Goal: Check status: Check status

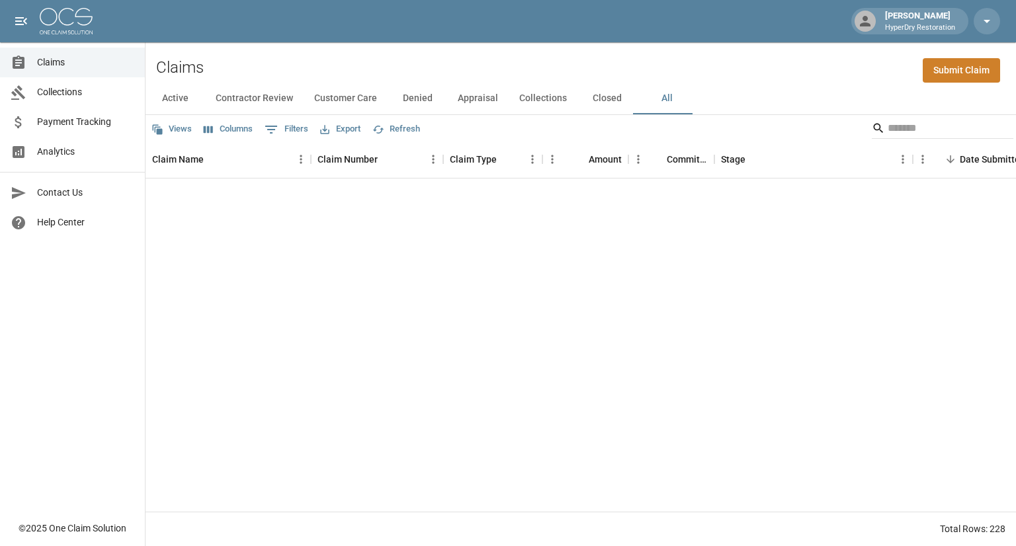
click at [911, 121] on input "Search" at bounding box center [941, 128] width 106 height 21
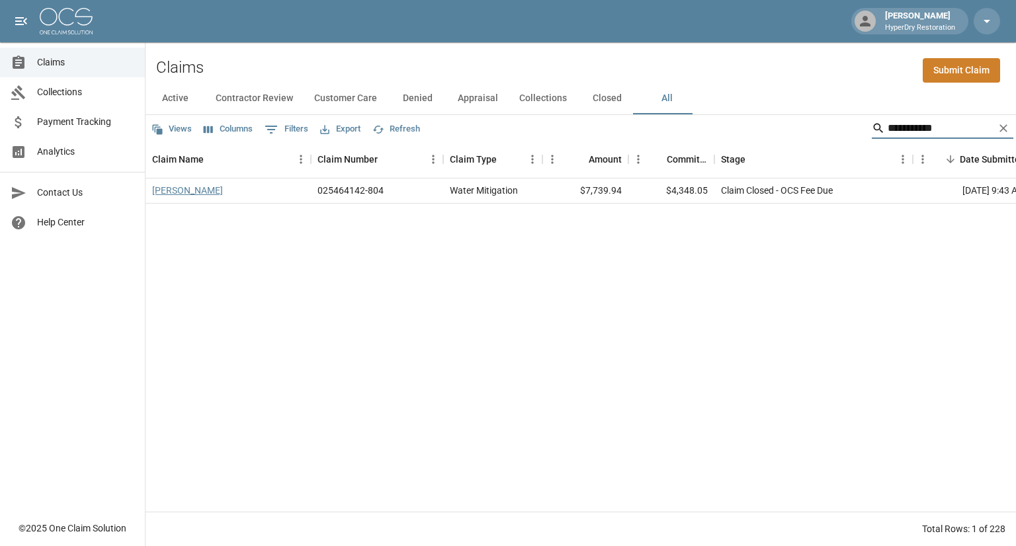
type input "**********"
click at [183, 193] on link "[PERSON_NAME]" at bounding box center [187, 190] width 71 height 13
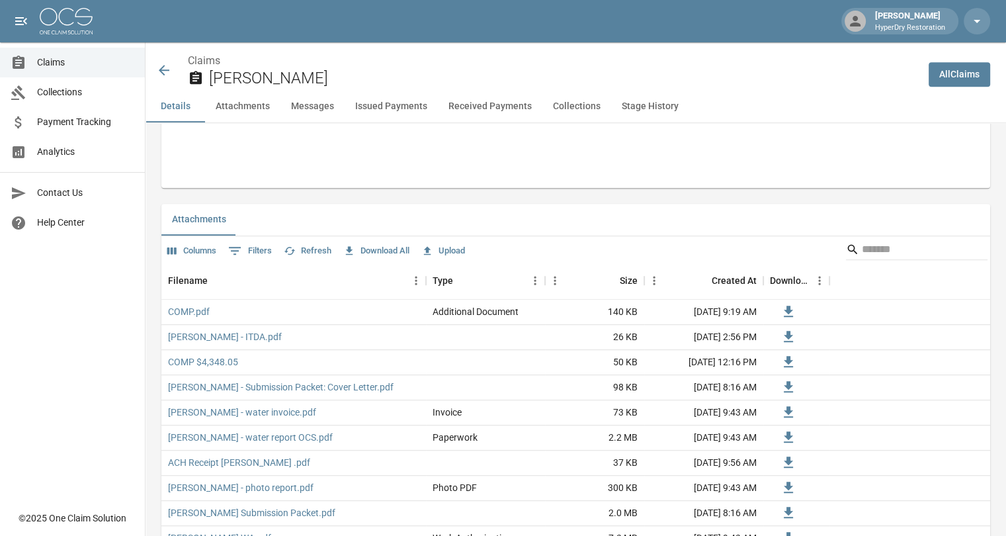
scroll to position [685, 0]
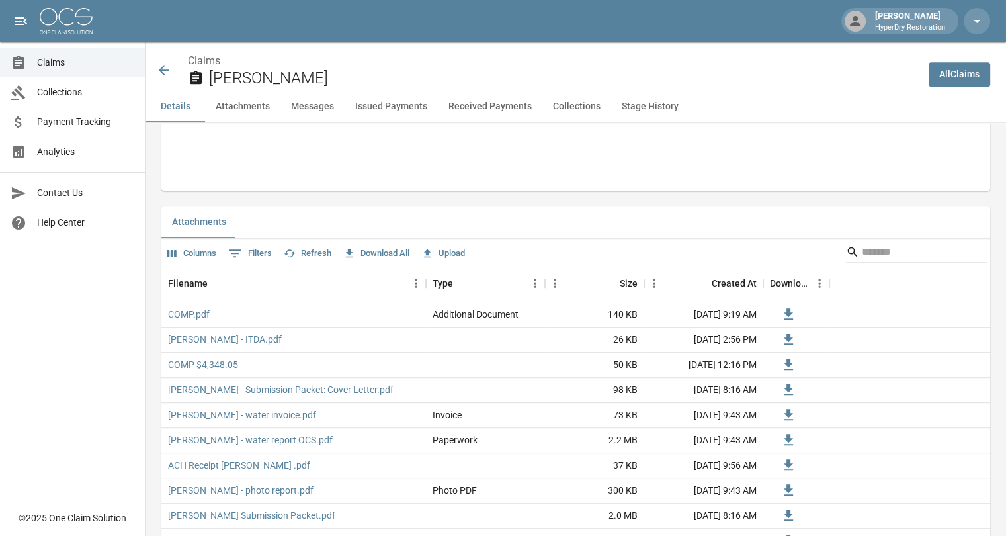
click at [175, 63] on div "Claims [PERSON_NAME]" at bounding box center [537, 70] width 762 height 35
click at [167, 74] on icon at bounding box center [164, 70] width 16 height 16
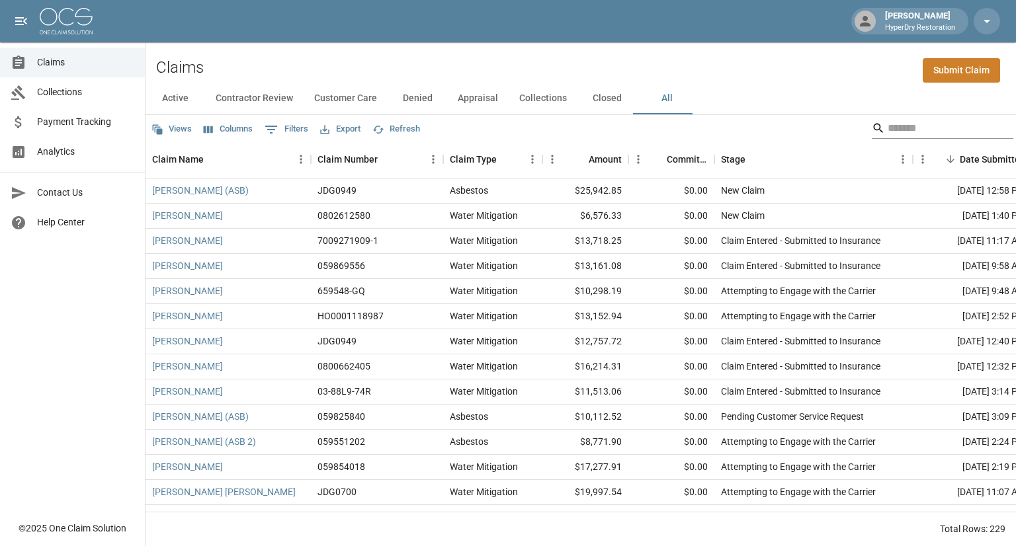
click at [898, 129] on input "Search" at bounding box center [941, 128] width 106 height 21
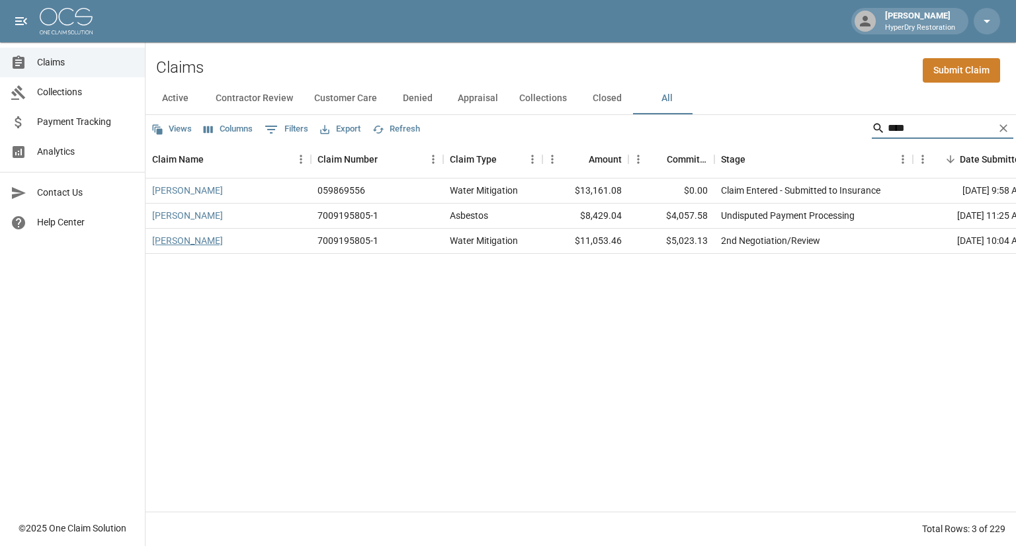
type input "****"
click at [182, 245] on link "[PERSON_NAME]" at bounding box center [187, 240] width 71 height 13
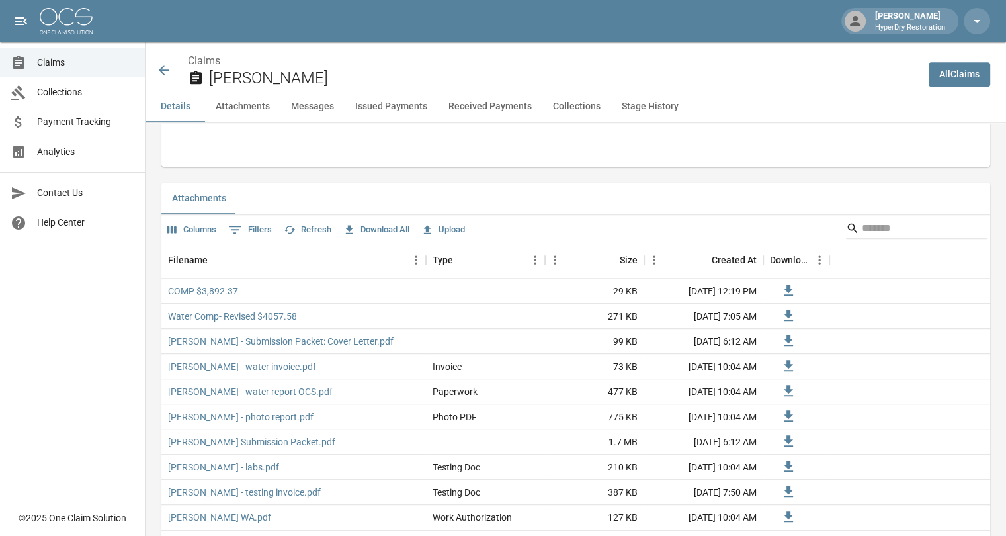
scroll to position [719, 0]
click at [384, 103] on button "Issued Payments" at bounding box center [391, 107] width 93 height 32
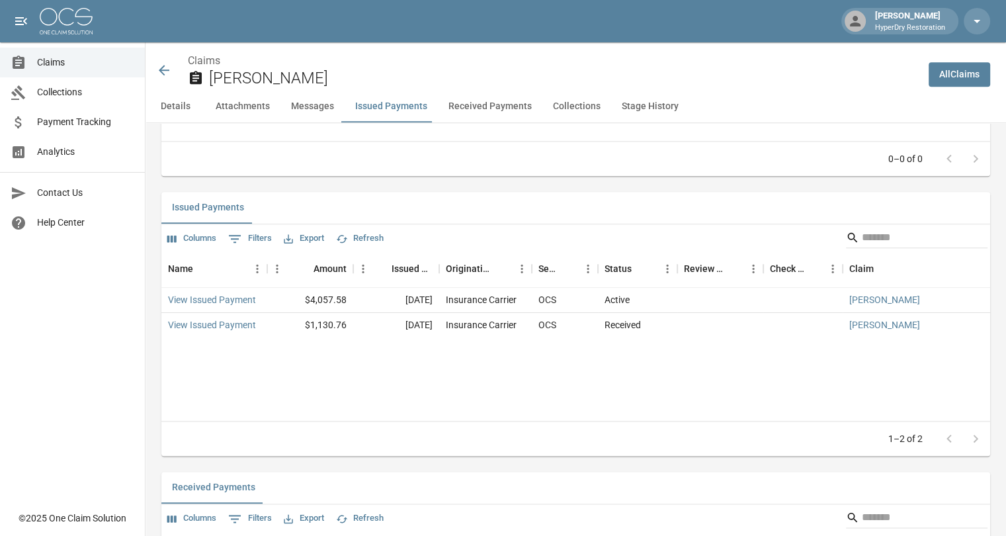
scroll to position [1508, 0]
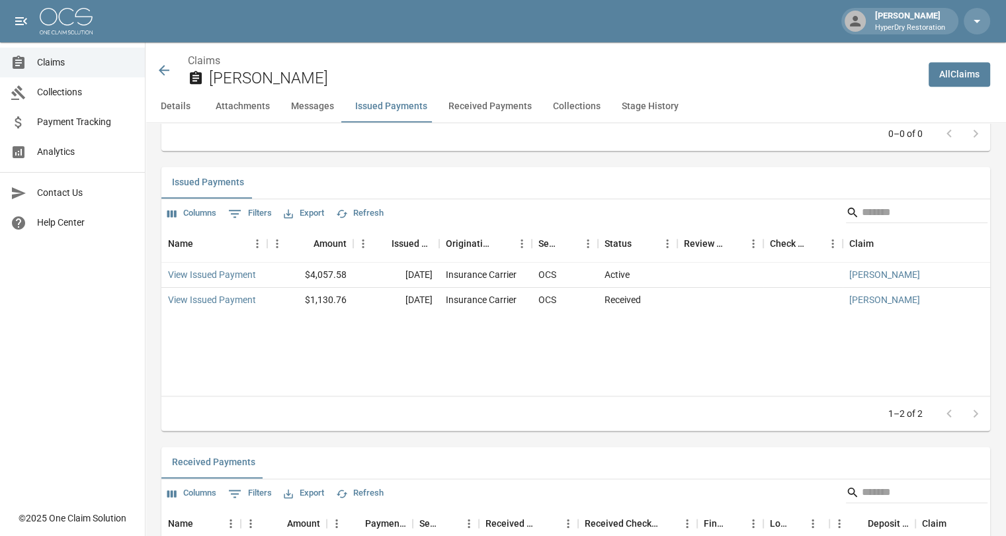
click at [160, 62] on icon at bounding box center [164, 70] width 16 height 16
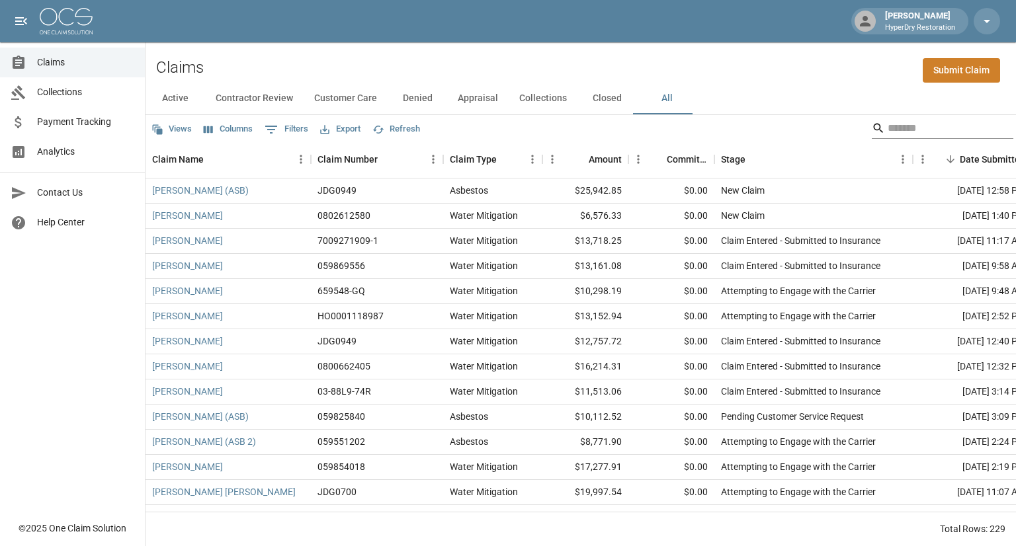
click at [895, 129] on input "Search" at bounding box center [941, 128] width 106 height 21
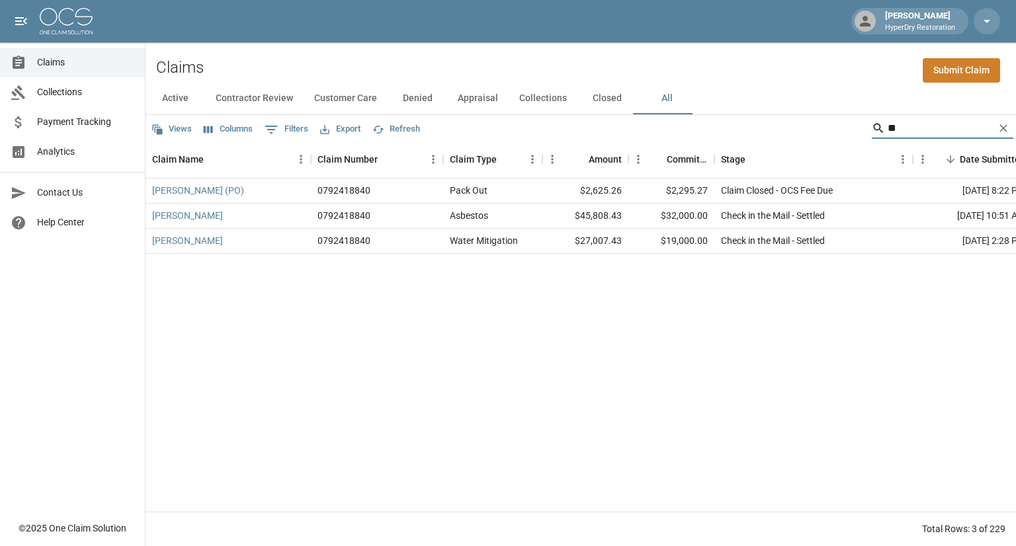
type input "*"
